Goal: Check status: Check status

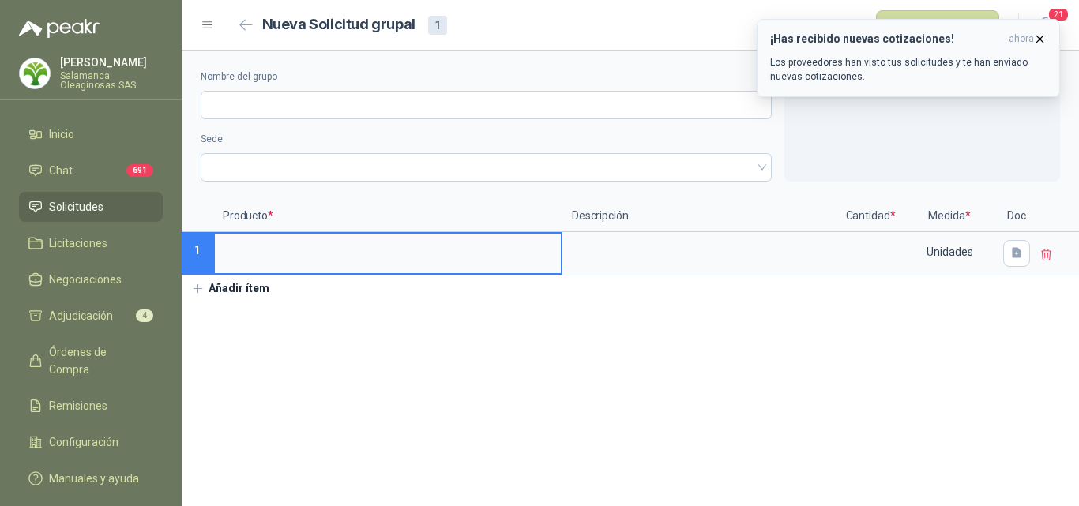
click at [1043, 36] on icon "button" at bounding box center [1039, 38] width 13 height 13
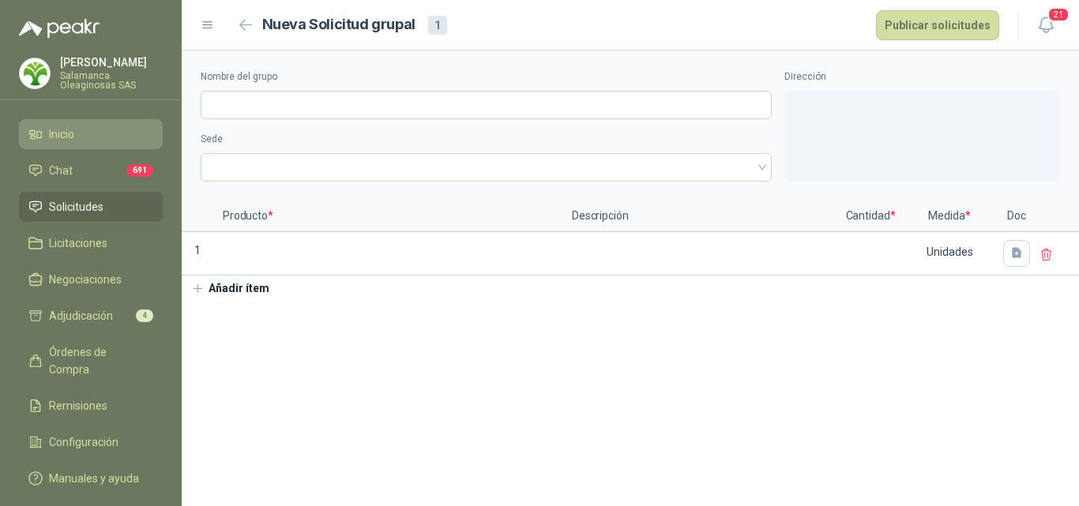
click at [85, 136] on li "Inicio" at bounding box center [90, 134] width 125 height 17
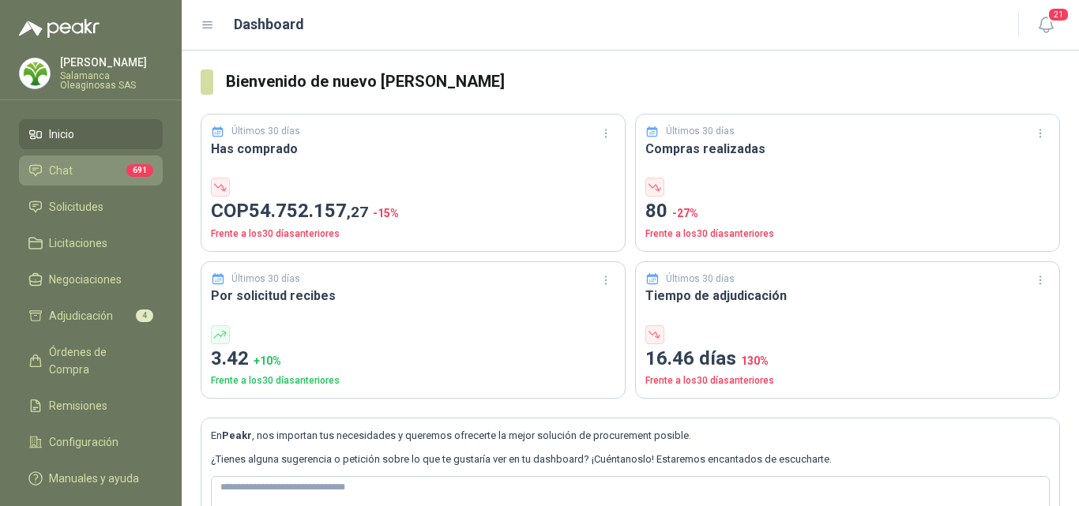
click at [88, 167] on li "Chat 691" at bounding box center [90, 170] width 125 height 17
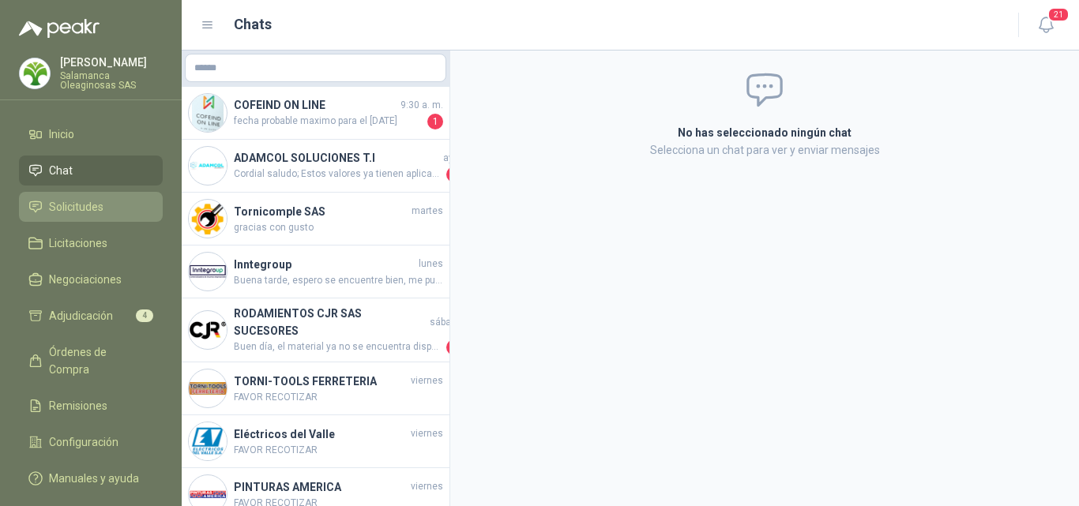
click at [96, 205] on span "Solicitudes" at bounding box center [76, 206] width 54 height 17
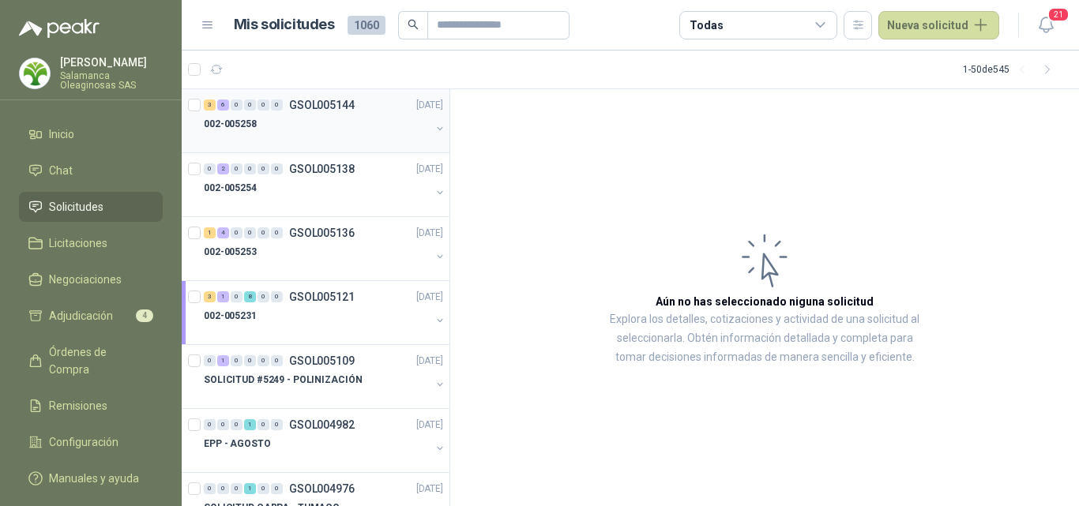
click at [288, 135] on div at bounding box center [317, 139] width 227 height 13
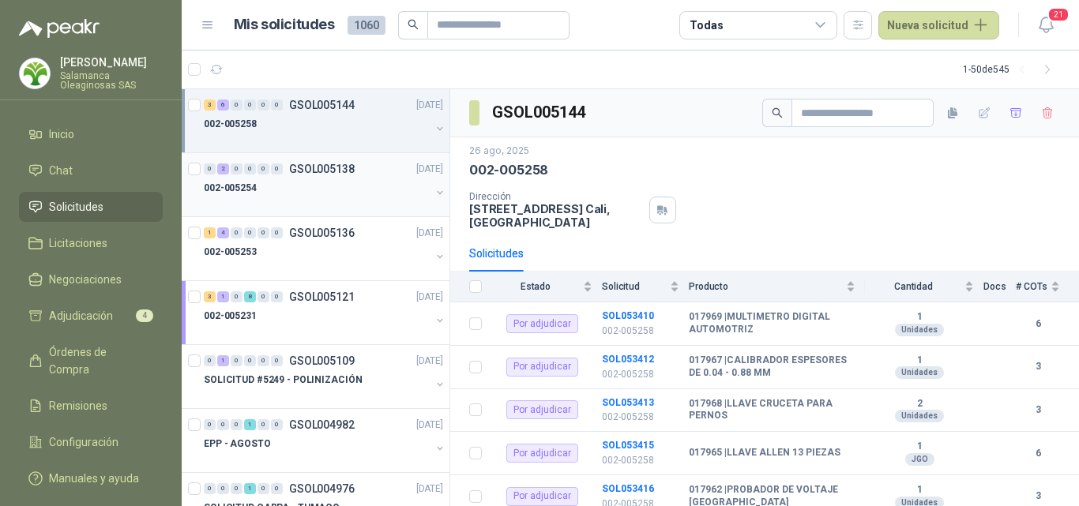
click at [288, 189] on div "002-005254" at bounding box center [317, 188] width 227 height 19
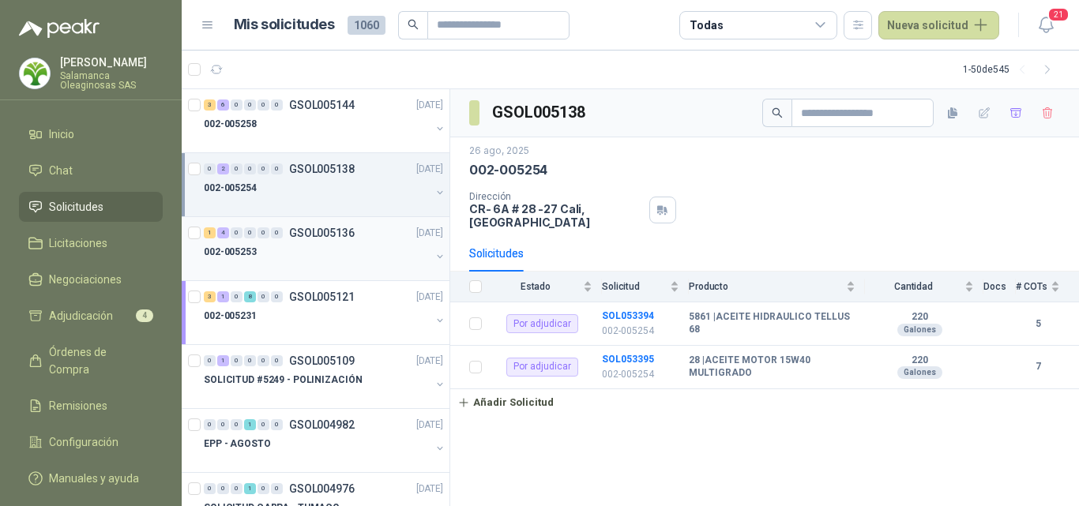
click at [284, 242] on div "002-005253" at bounding box center [317, 251] width 227 height 19
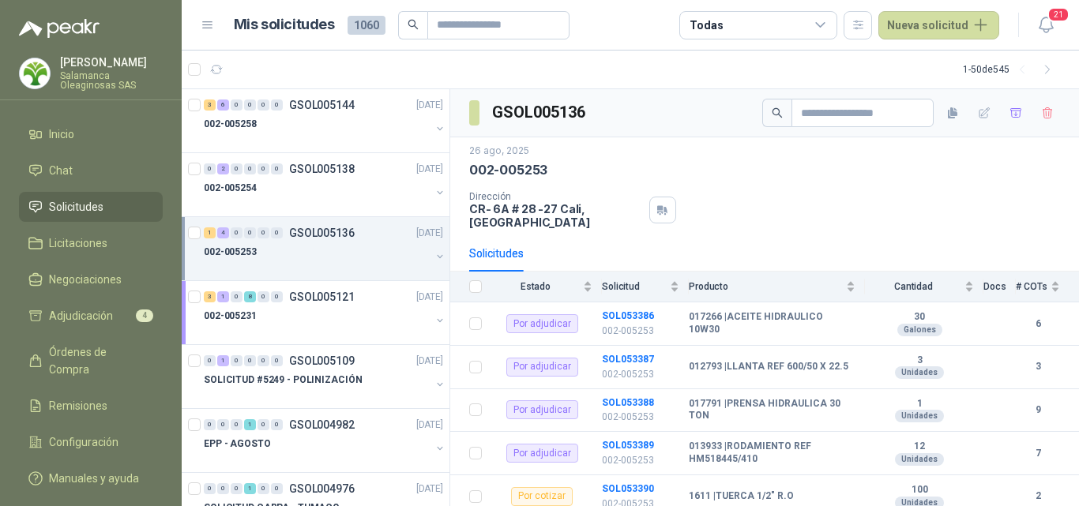
scroll to position [79, 0]
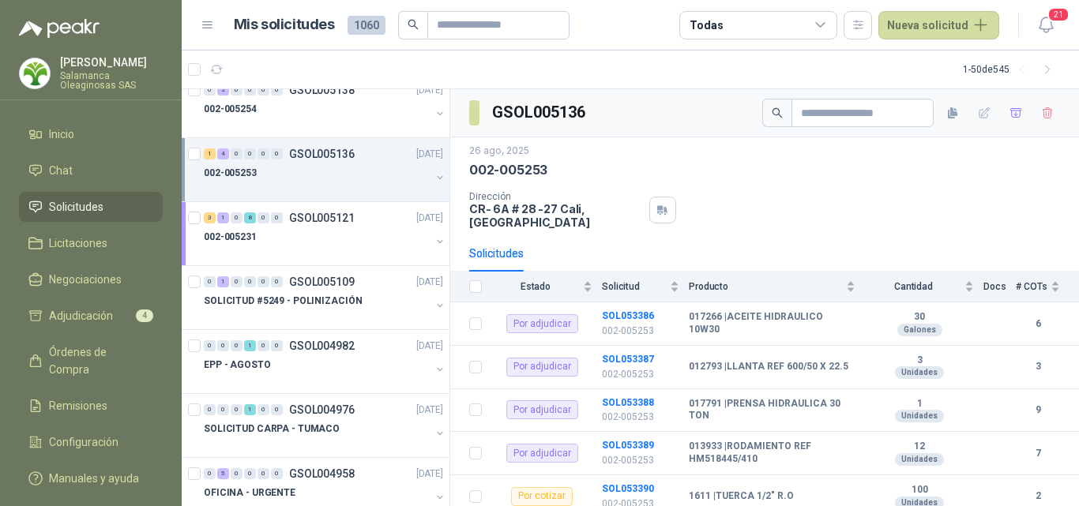
click at [285, 241] on div "002-005231" at bounding box center [317, 236] width 227 height 19
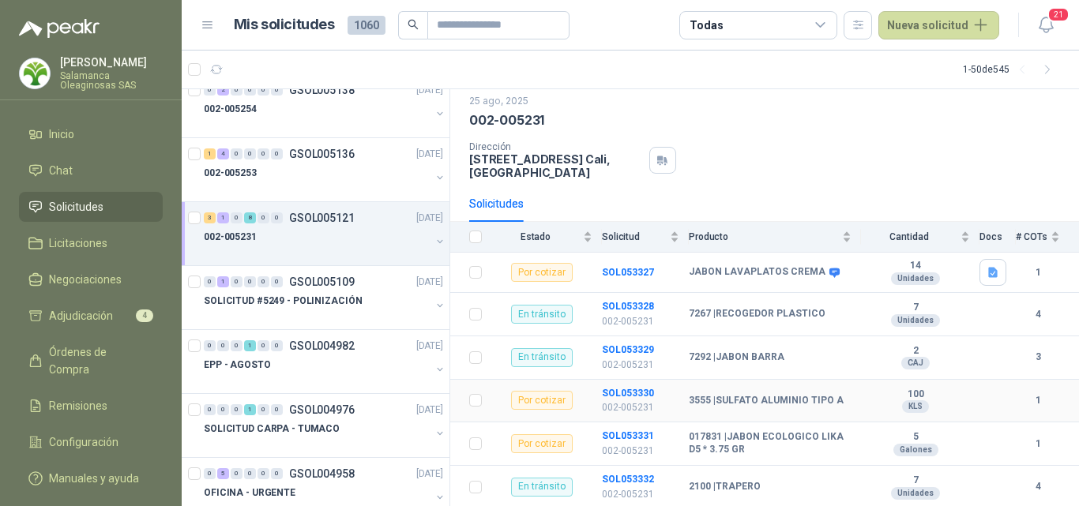
scroll to position [158, 0]
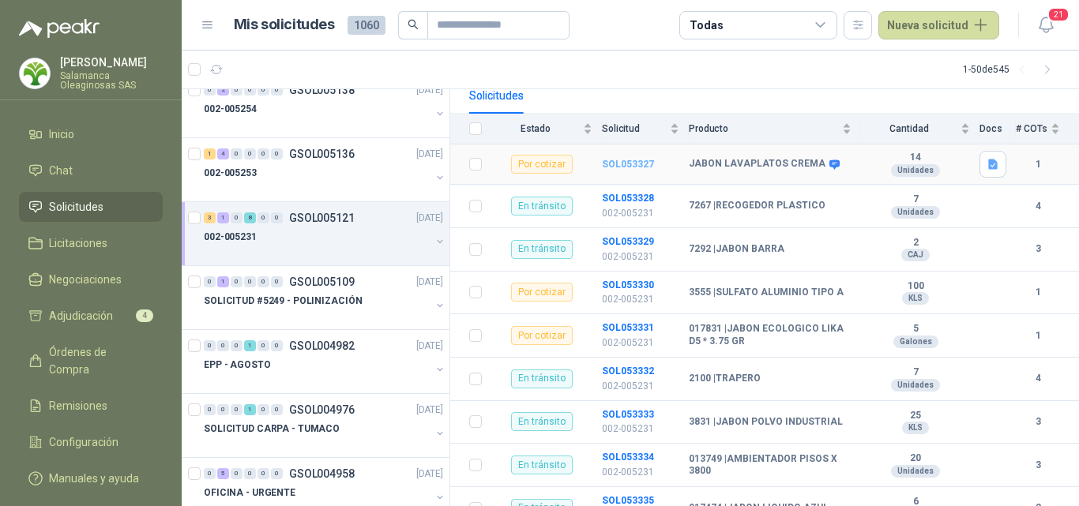
click at [629, 160] on b "SOL053327" at bounding box center [628, 164] width 52 height 11
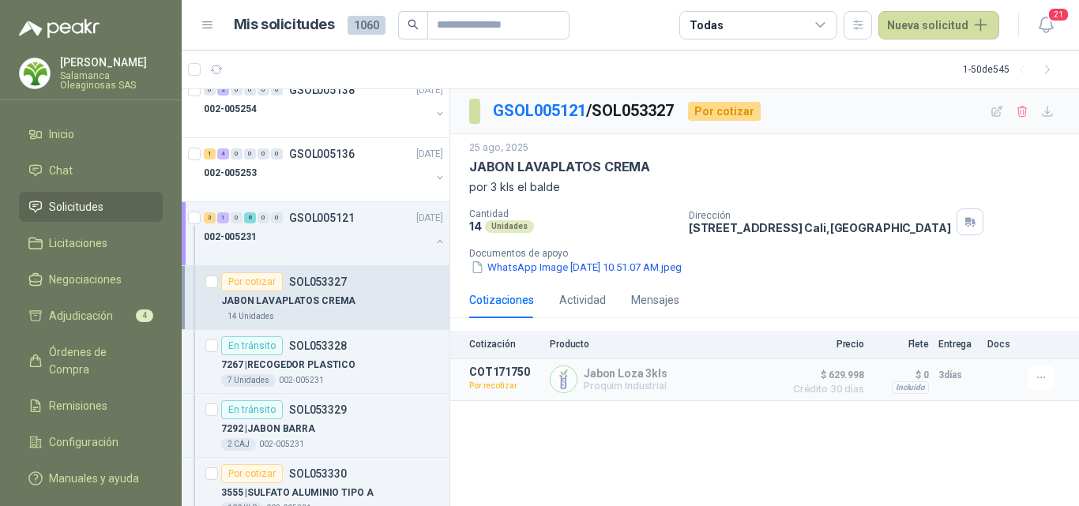
click at [363, 290] on div "Por cotizar SOL053327" at bounding box center [332, 281] width 222 height 19
click at [325, 374] on div "7267 | RECOGEDOR PLASTICO" at bounding box center [332, 364] width 222 height 19
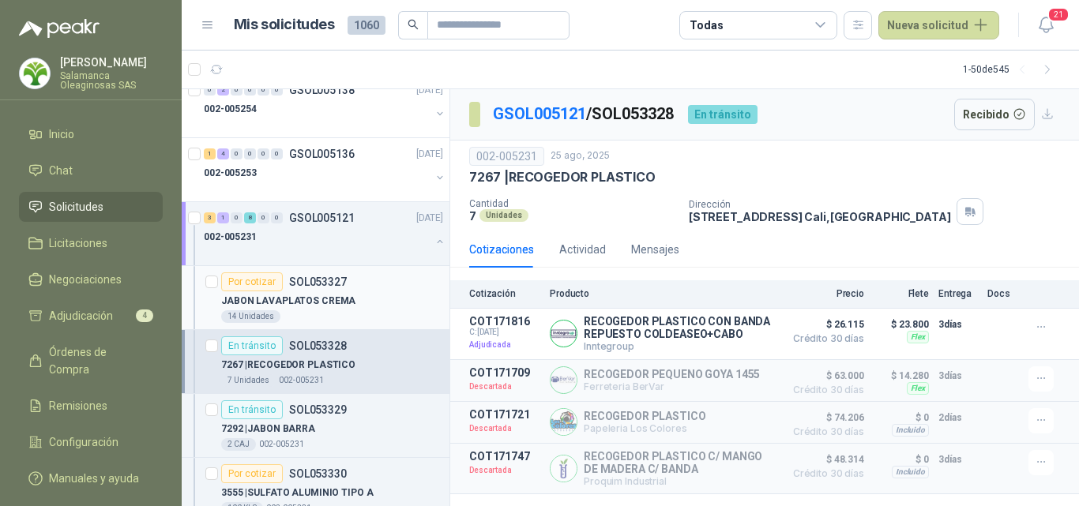
click at [329, 317] on div "14 Unidades" at bounding box center [332, 316] width 222 height 13
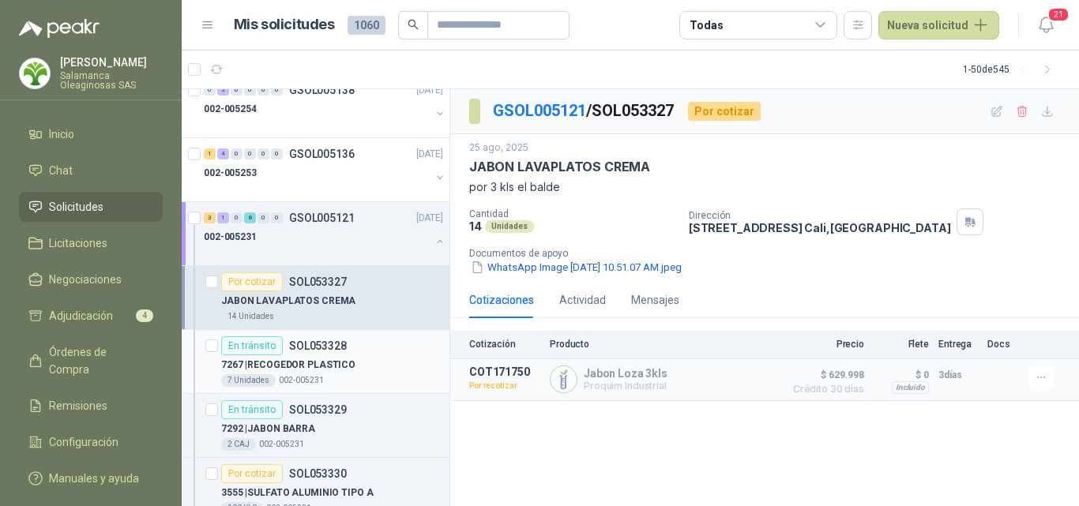
scroll to position [158, 0]
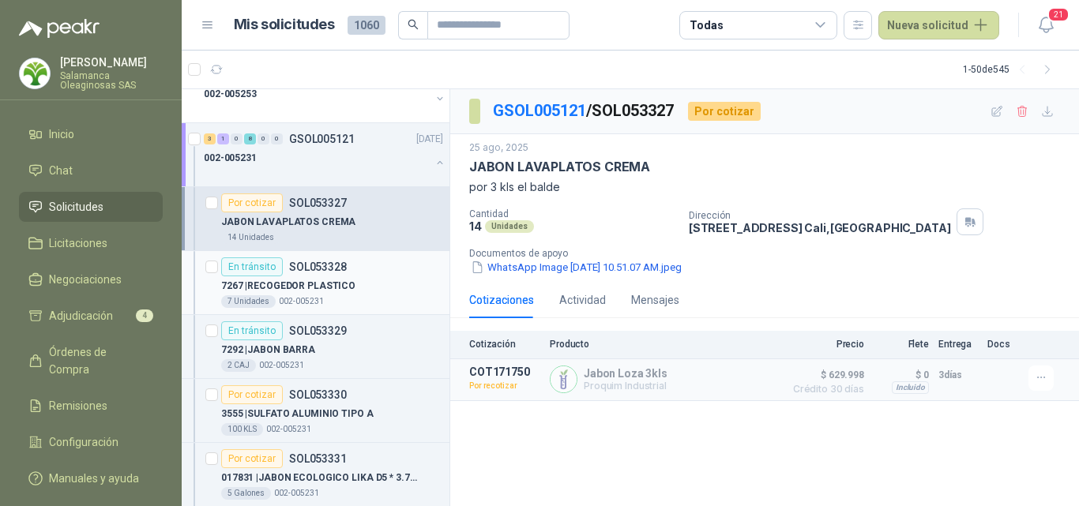
click at [352, 298] on div "7 Unidades 002-005231" at bounding box center [332, 301] width 222 height 13
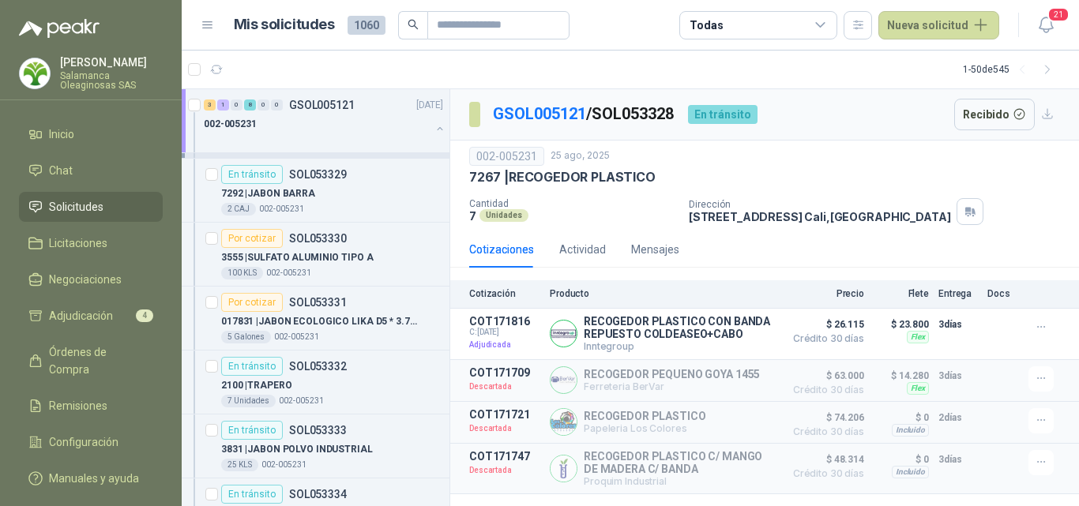
scroll to position [316, 0]
click at [336, 206] on div "2 CAJ 002-005231" at bounding box center [332, 207] width 222 height 13
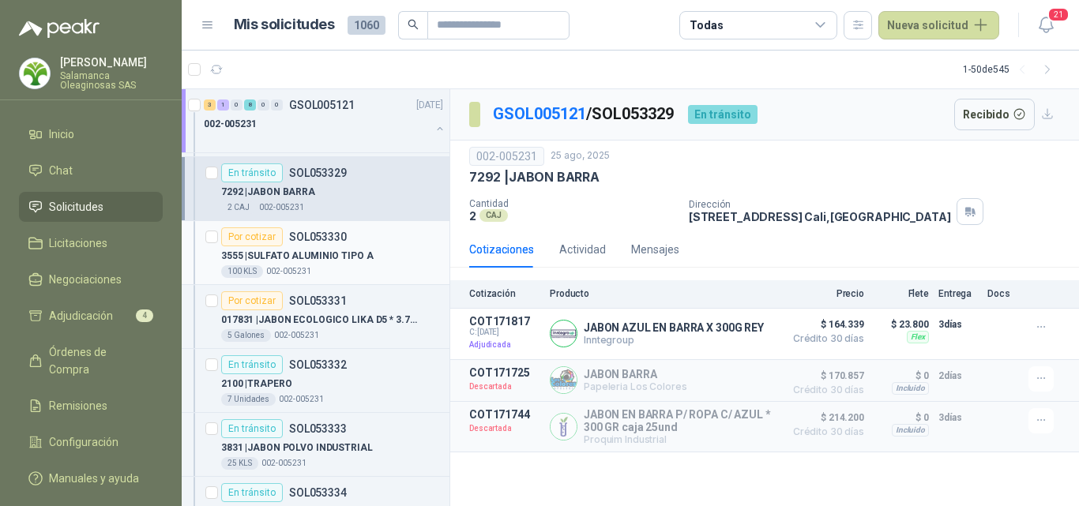
click at [355, 265] on div "3555 | SULFATO ALUMINIO TIPO A" at bounding box center [332, 255] width 222 height 19
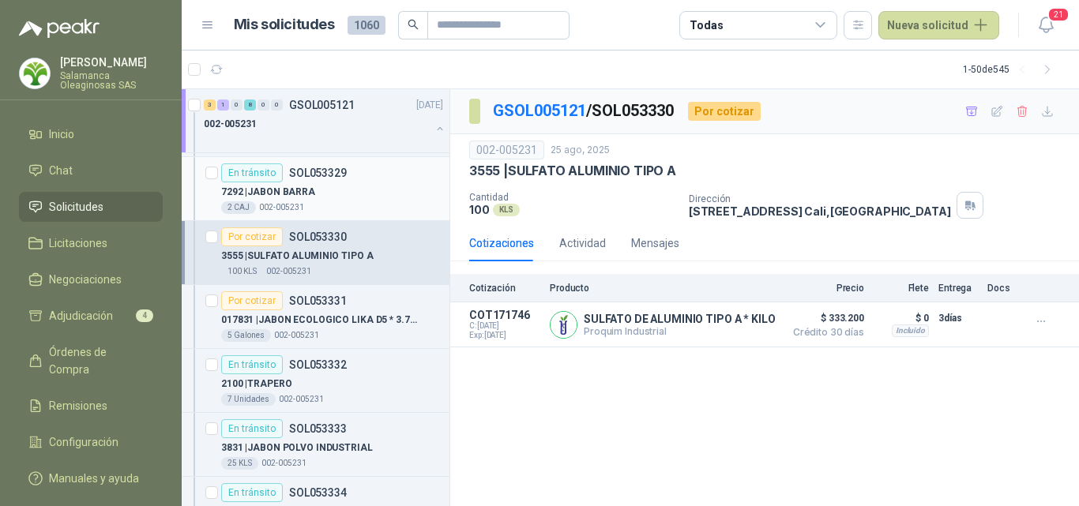
click at [328, 194] on div "7292 | [GEOGRAPHIC_DATA]" at bounding box center [332, 191] width 222 height 19
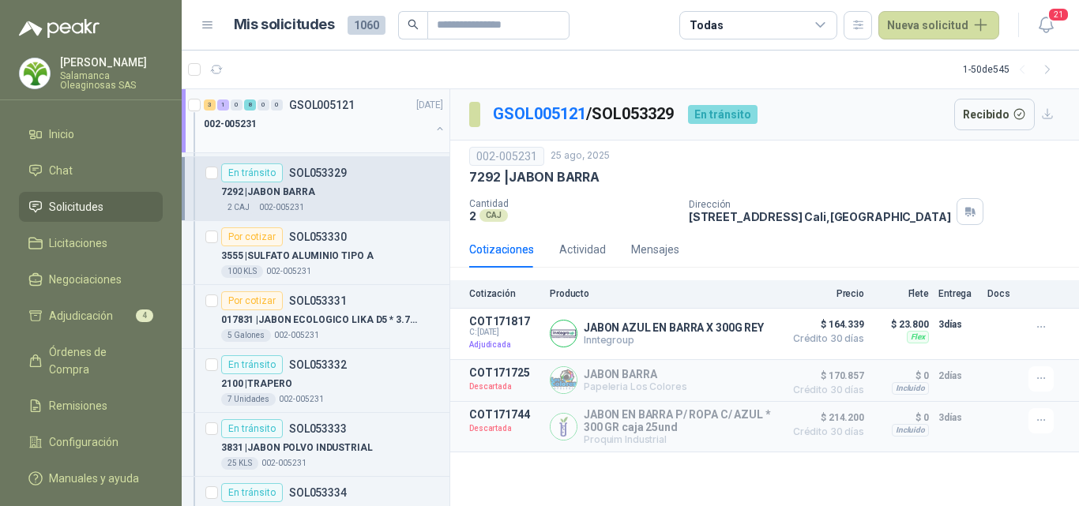
click at [336, 140] on div at bounding box center [317, 139] width 227 height 13
